Goal: Find specific page/section: Find specific page/section

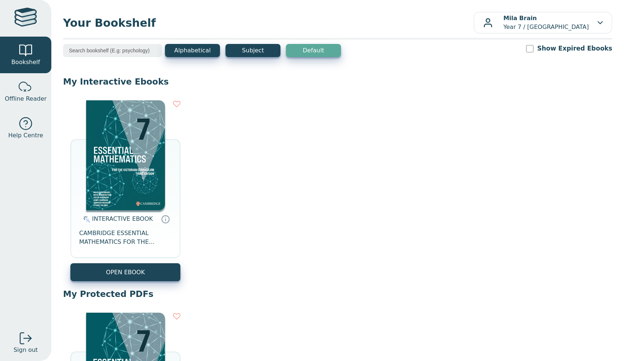
click at [88, 52] on input "search" at bounding box center [112, 50] width 99 height 13
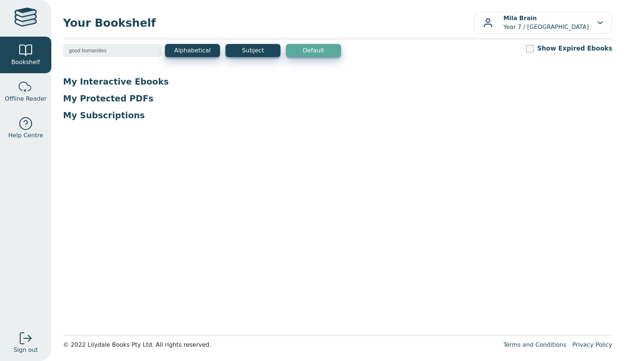
type input "good humanities"
click at [83, 85] on p "My Interactive Ebooks" at bounding box center [337, 81] width 549 height 11
click at [128, 71] on main1 "good humanities Alphabetical Subject Default Show Expired Ebooks My Interactive…" at bounding box center [337, 187] width 549 height 287
click at [129, 81] on p "My Interactive Ebooks" at bounding box center [337, 81] width 549 height 11
click at [259, 47] on button "Subject" at bounding box center [252, 50] width 55 height 13
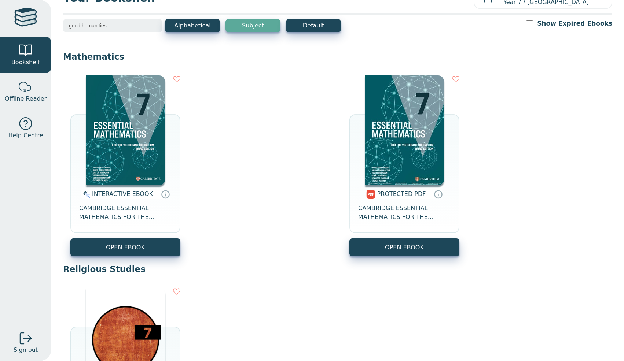
scroll to position [7, 0]
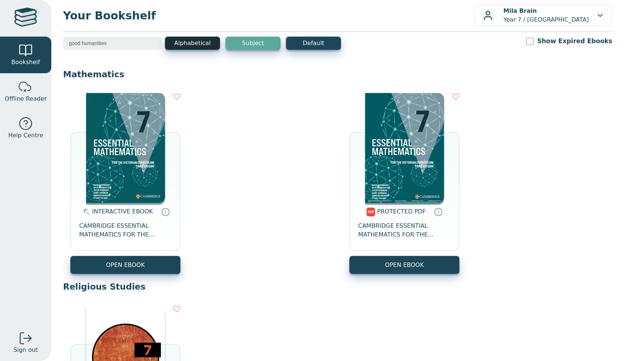
click at [192, 48] on button "Alphabetical" at bounding box center [192, 43] width 55 height 13
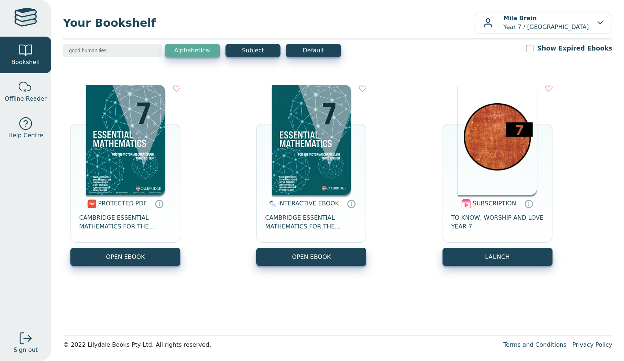
scroll to position [0, 0]
click at [156, 46] on input "good humanities" at bounding box center [112, 50] width 99 height 13
click at [155, 51] on input "good humanities" at bounding box center [112, 50] width 99 height 13
click at [152, 51] on input "good humanities" at bounding box center [112, 50] width 99 height 13
click at [37, 128] on link "Help Centre" at bounding box center [25, 128] width 51 height 37
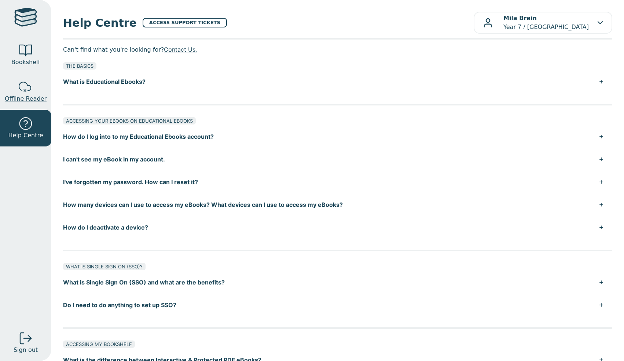
click at [33, 90] on link "Offline Reader" at bounding box center [25, 91] width 51 height 37
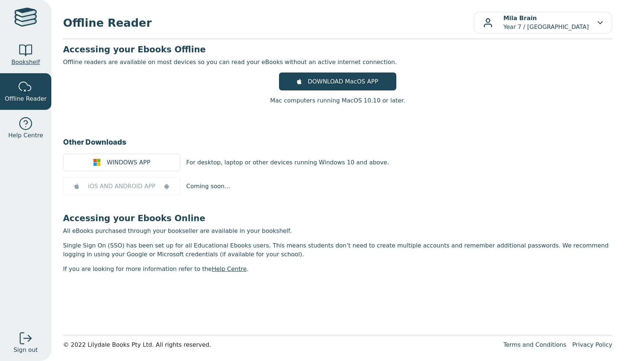
click at [23, 56] on div at bounding box center [25, 50] width 15 height 15
